Goal: Task Accomplishment & Management: Complete application form

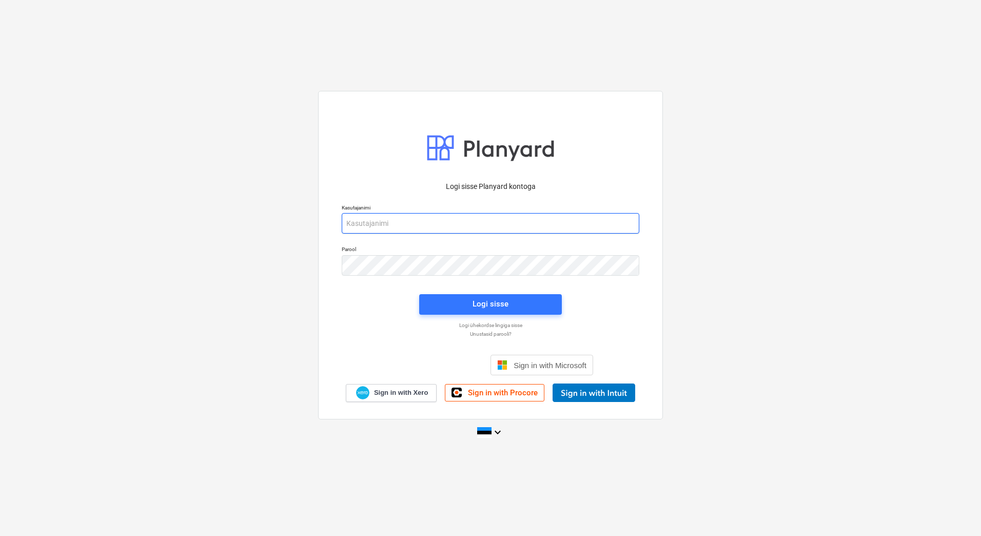
click at [382, 221] on input "email" at bounding box center [491, 223] width 298 height 21
type input "[EMAIL_ADDRESS][DOMAIN_NAME]"
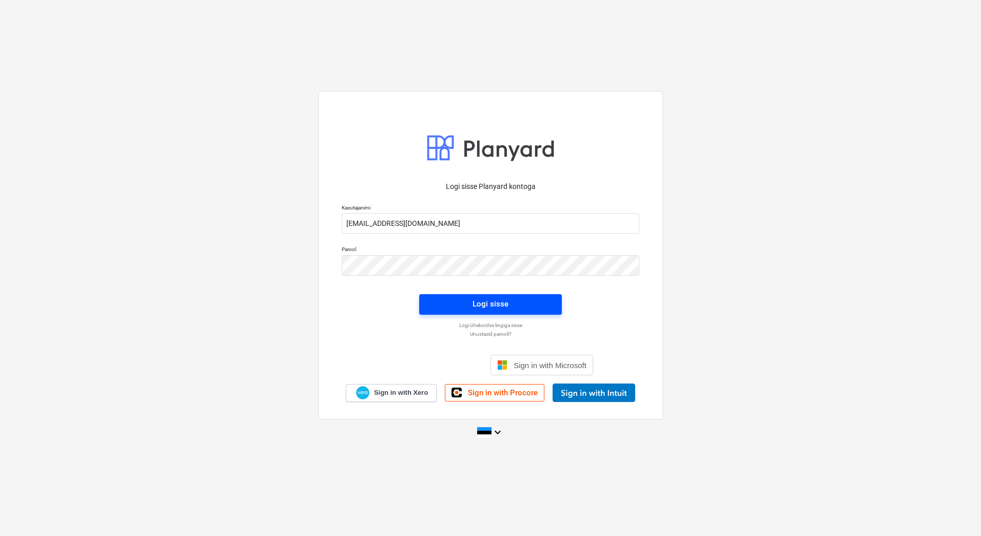
click at [506, 305] on div "Logi sisse" at bounding box center [491, 303] width 36 height 13
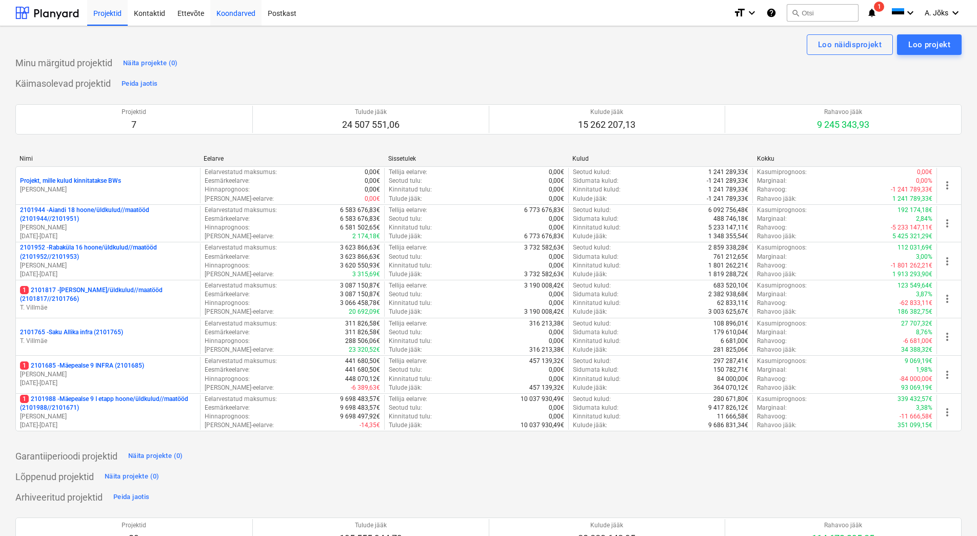
click at [245, 13] on div "Koondarved" at bounding box center [235, 12] width 51 height 26
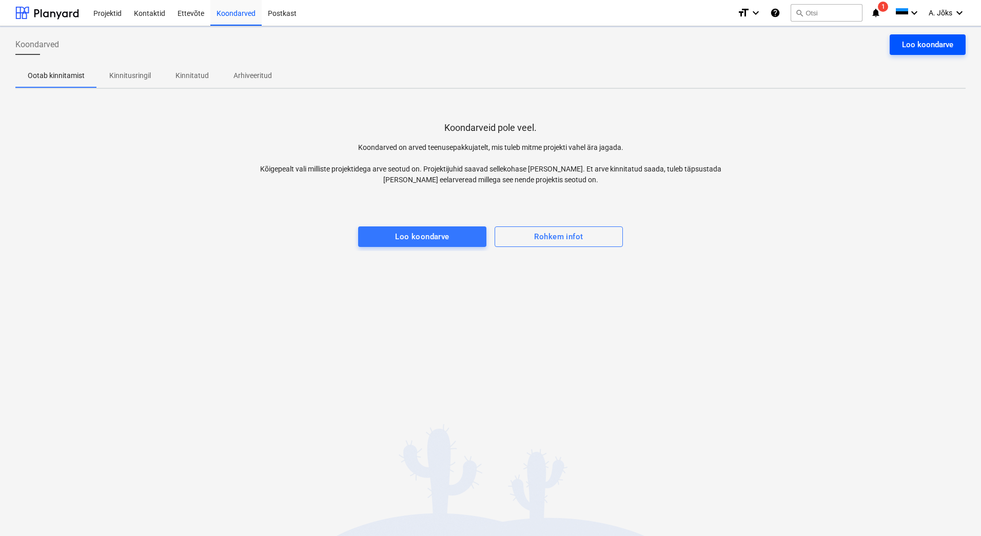
click at [945, 42] on div "Loo koondarve" at bounding box center [927, 44] width 51 height 13
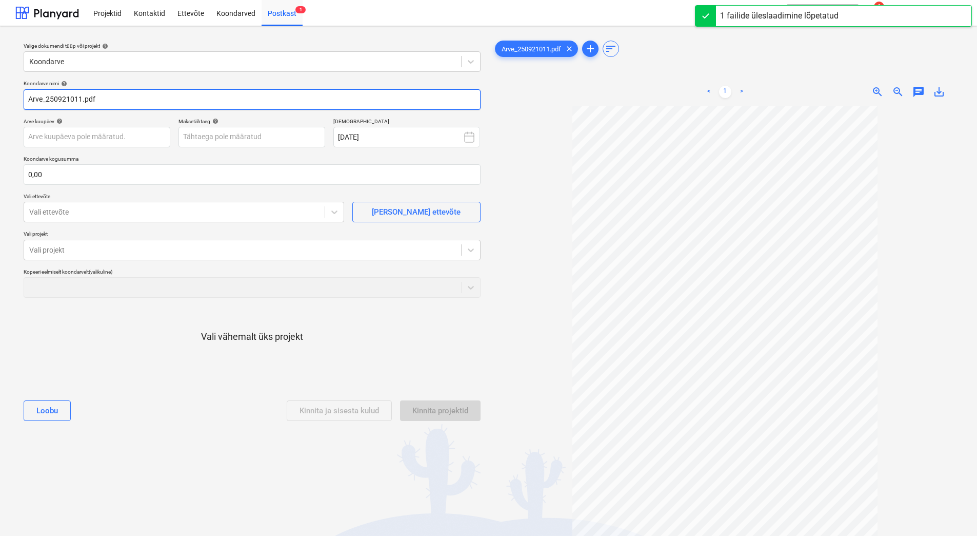
drag, startPoint x: 46, startPoint y: 100, endPoint x: 6, endPoint y: 105, distance: 40.9
click at [6, 105] on div "Valige dokumendi tüüp või projekt help Koondarve Koondarve nimi help Arve_25092…" at bounding box center [488, 325] width 977 height 599
paste input "Bauhub OÜ"
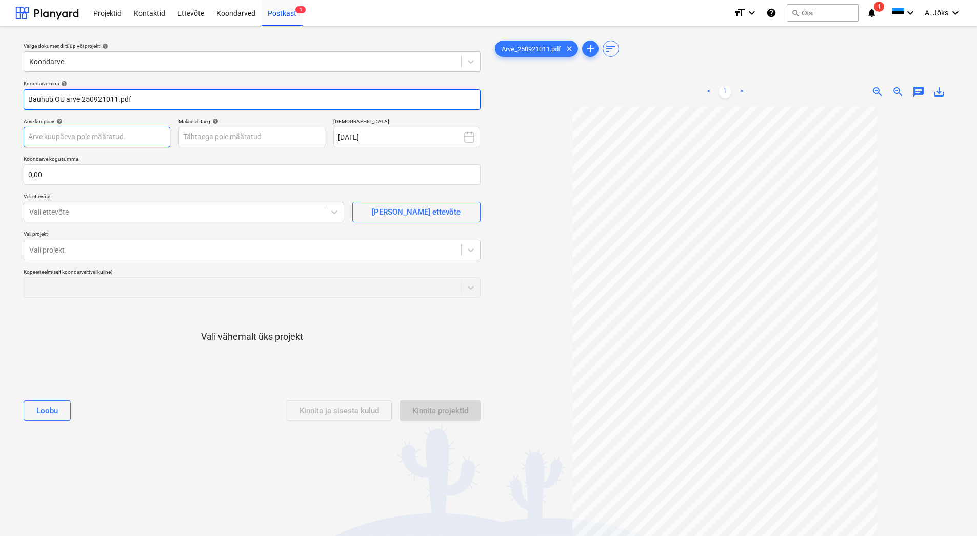
type input "Bauhub OU arve 250921011.pdf"
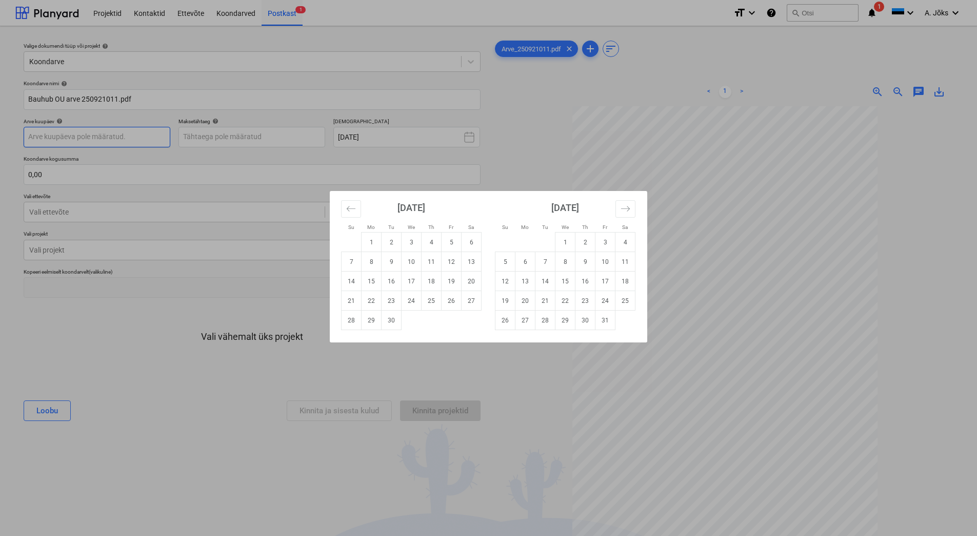
click at [111, 136] on body "Projektid Kontaktid Ettevõte Koondarved Postkast 1 format_size keyboard_arrow_d…" at bounding box center [488, 268] width 977 height 536
click at [348, 298] on td "21" at bounding box center [352, 300] width 20 height 19
type input "[DATE]"
click at [252, 139] on body "Projektid Kontaktid Ettevõte Koondarved Postkast 1 format_size keyboard_arrow_d…" at bounding box center [488, 268] width 977 height 536
click at [349, 318] on td "28" at bounding box center [352, 319] width 20 height 19
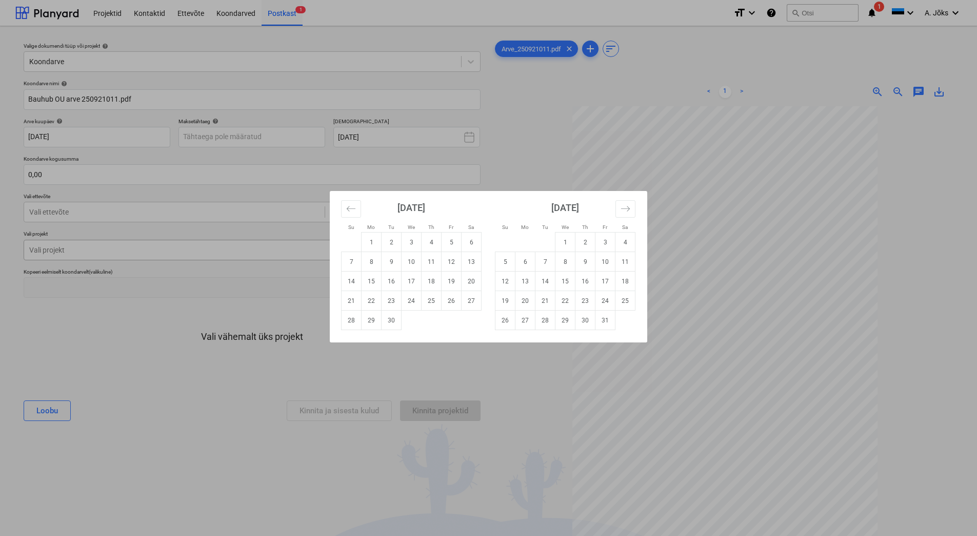
type input "[DATE]"
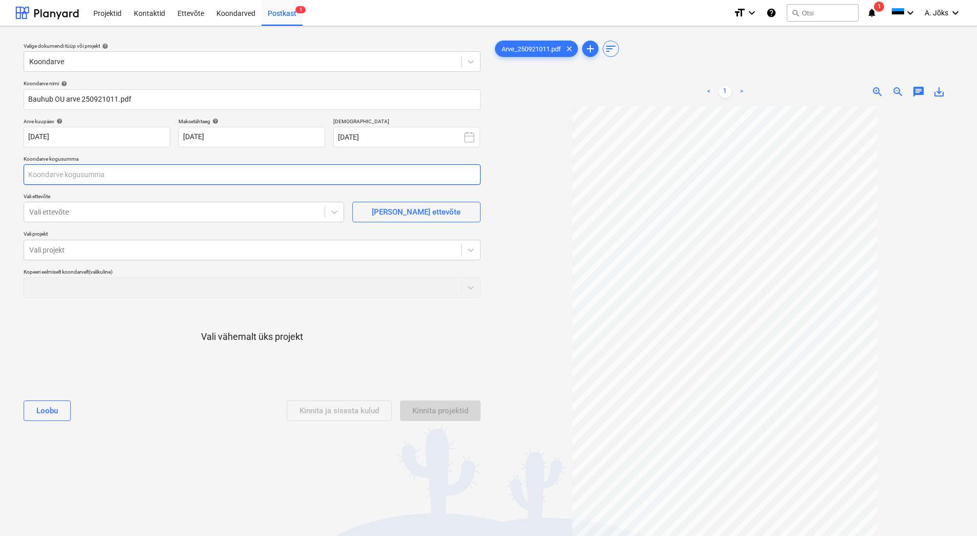
click at [120, 176] on input "text" at bounding box center [252, 174] width 457 height 21
type input "120,00"
click at [95, 212] on div at bounding box center [174, 212] width 290 height 10
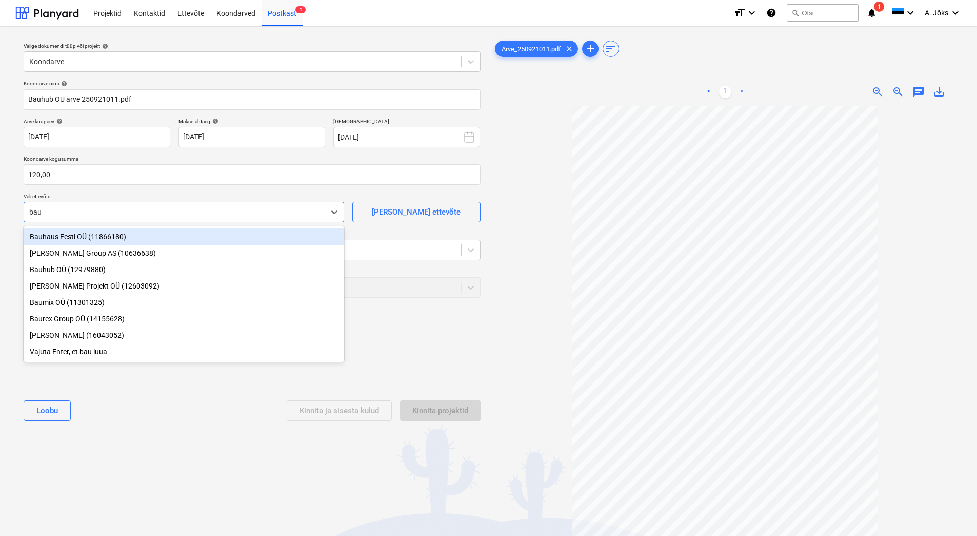
type input "bauh"
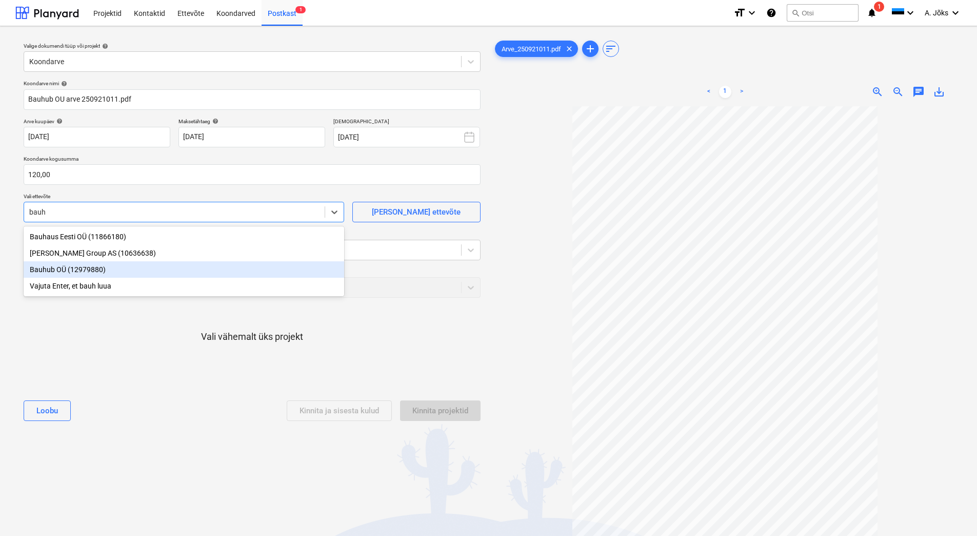
click at [91, 269] on div "Bauhub OÜ (12979880)" at bounding box center [184, 269] width 321 height 16
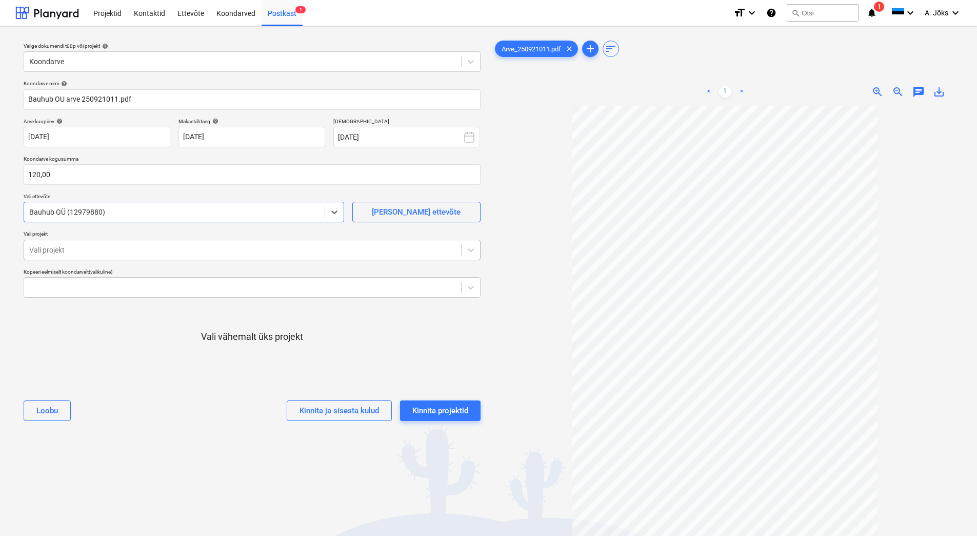
click at [89, 253] on div at bounding box center [242, 250] width 427 height 10
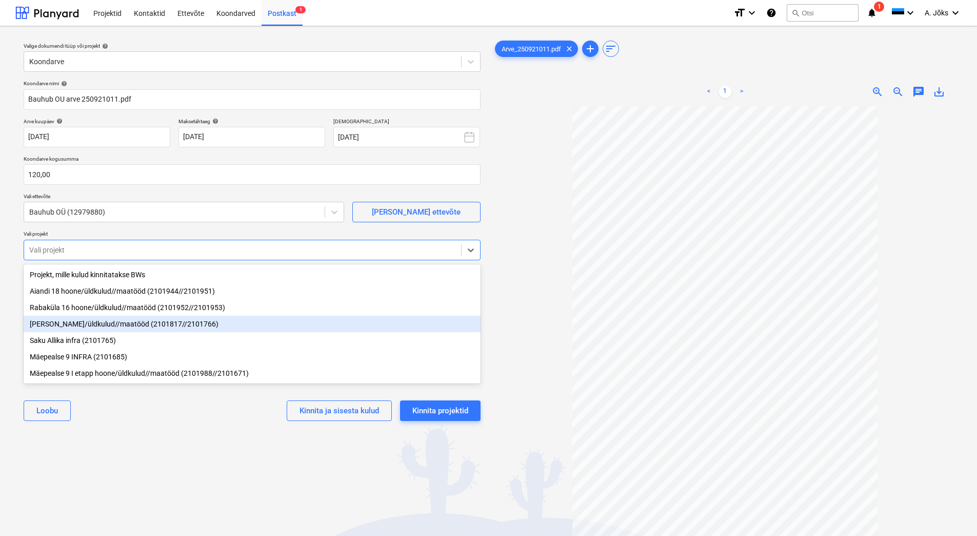
click at [97, 323] on div "[PERSON_NAME]/üldkulud//maatööd (2101817//2101766)" at bounding box center [252, 324] width 457 height 16
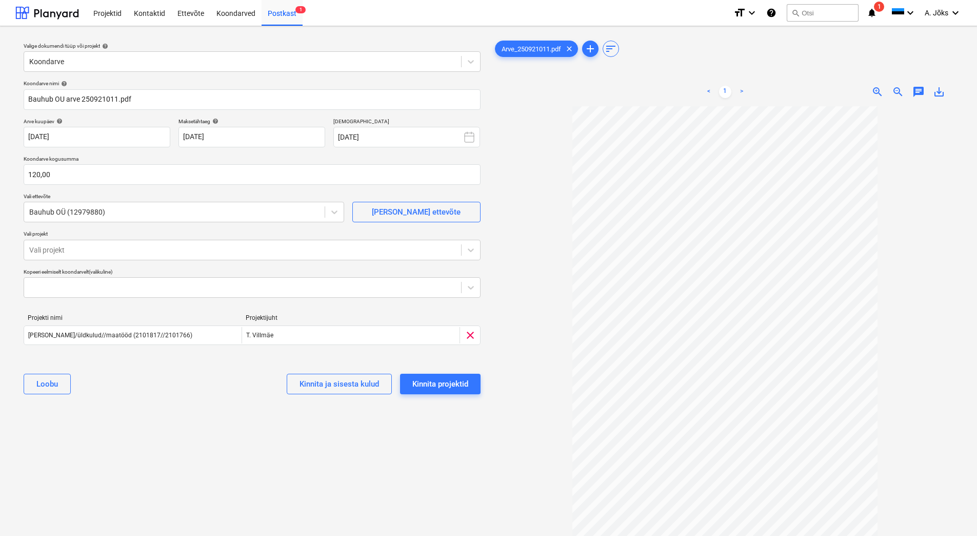
click at [140, 424] on div "Valige dokumendi tüüp või projekt help Koondarve Koondarve nimi help Bauhub OU …" at bounding box center [252, 325] width 474 height 583
click at [456, 380] on div "Kinnita projektid" at bounding box center [440, 383] width 56 height 13
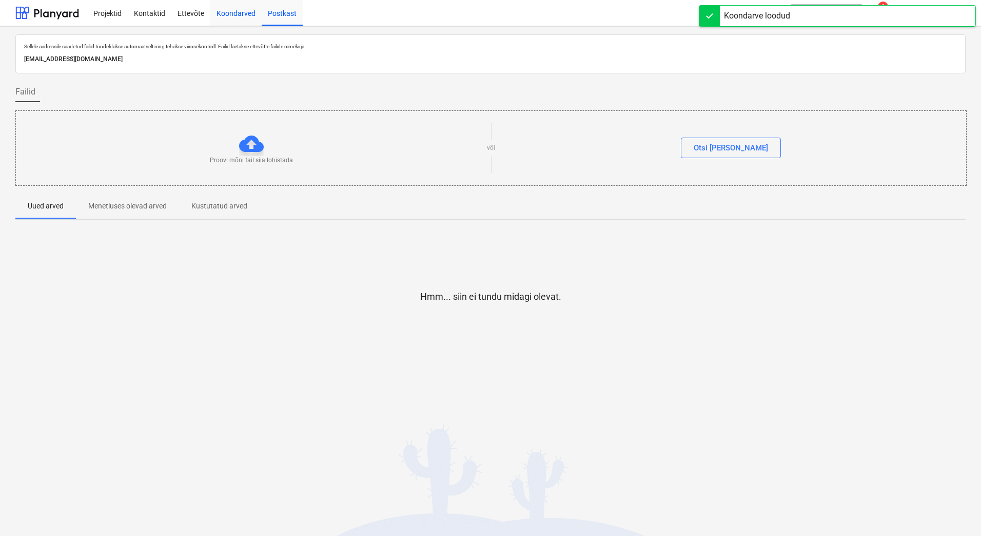
click at [235, 16] on div "Koondarved" at bounding box center [235, 12] width 51 height 26
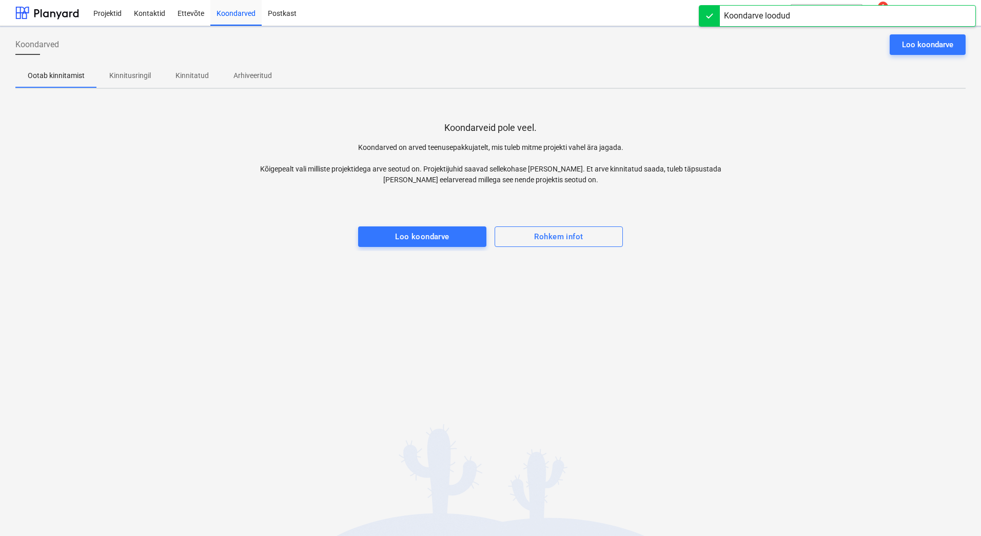
click at [138, 76] on p "Kinnitusringil" at bounding box center [130, 75] width 42 height 11
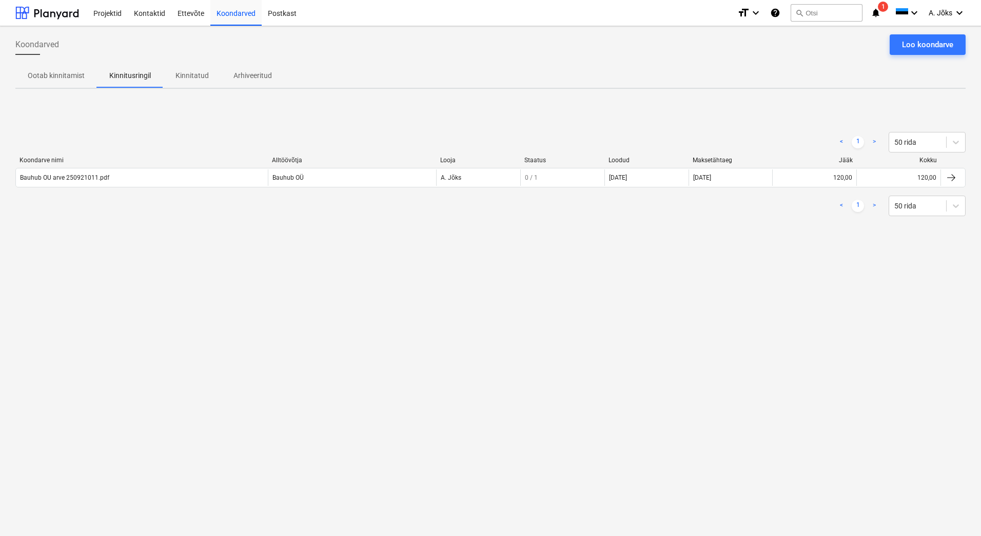
drag, startPoint x: 703, startPoint y: 341, endPoint x: 638, endPoint y: 333, distance: 65.6
click at [701, 342] on div "Koondarved Loo koondarve Ootab kinnitamist Kinnitusringil Kinnitatud Arhiveerit…" at bounding box center [490, 280] width 981 height 509
click at [338, 346] on div "Koondarved Loo koondarve Ootab kinnitamist Kinnitusringil Kinnitatud Arhiveerit…" at bounding box center [490, 280] width 981 height 509
click at [196, 73] on p "Kinnitatud" at bounding box center [191, 75] width 33 height 11
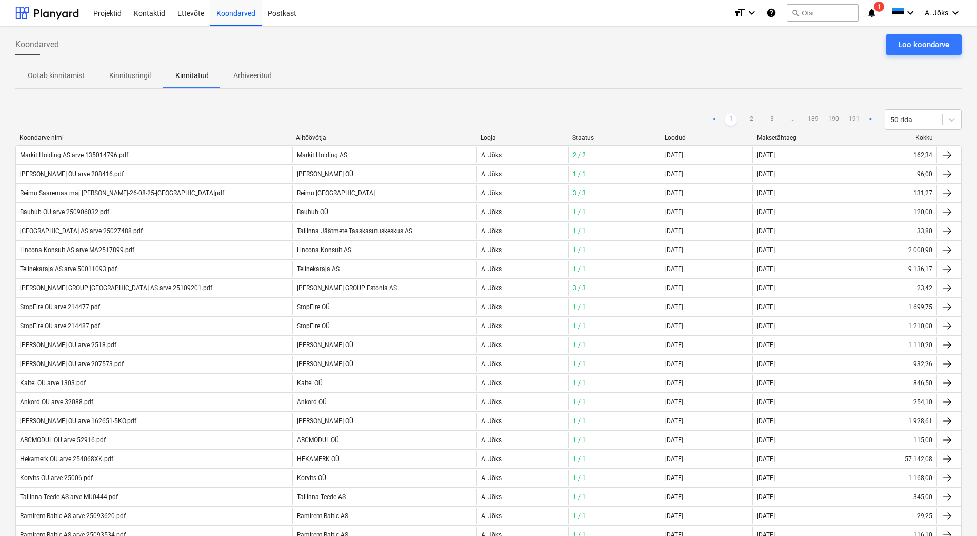
click at [123, 75] on p "Kinnitusringil" at bounding box center [130, 75] width 42 height 11
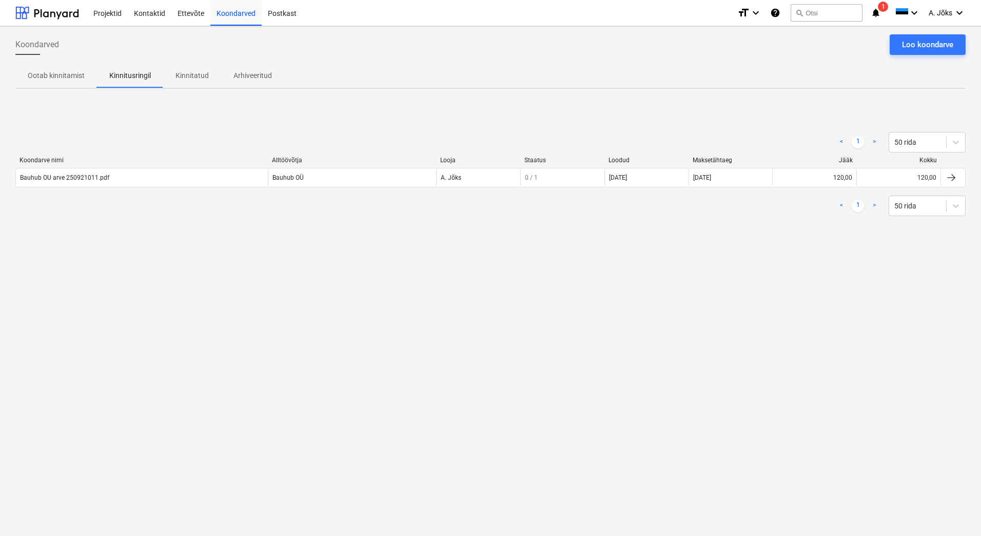
click at [441, 66] on div "Ootab kinnitamist Kinnitusringil Kinnitatud Arhiveeritud" at bounding box center [490, 75] width 950 height 25
